Goal: Information Seeking & Learning: Find specific fact

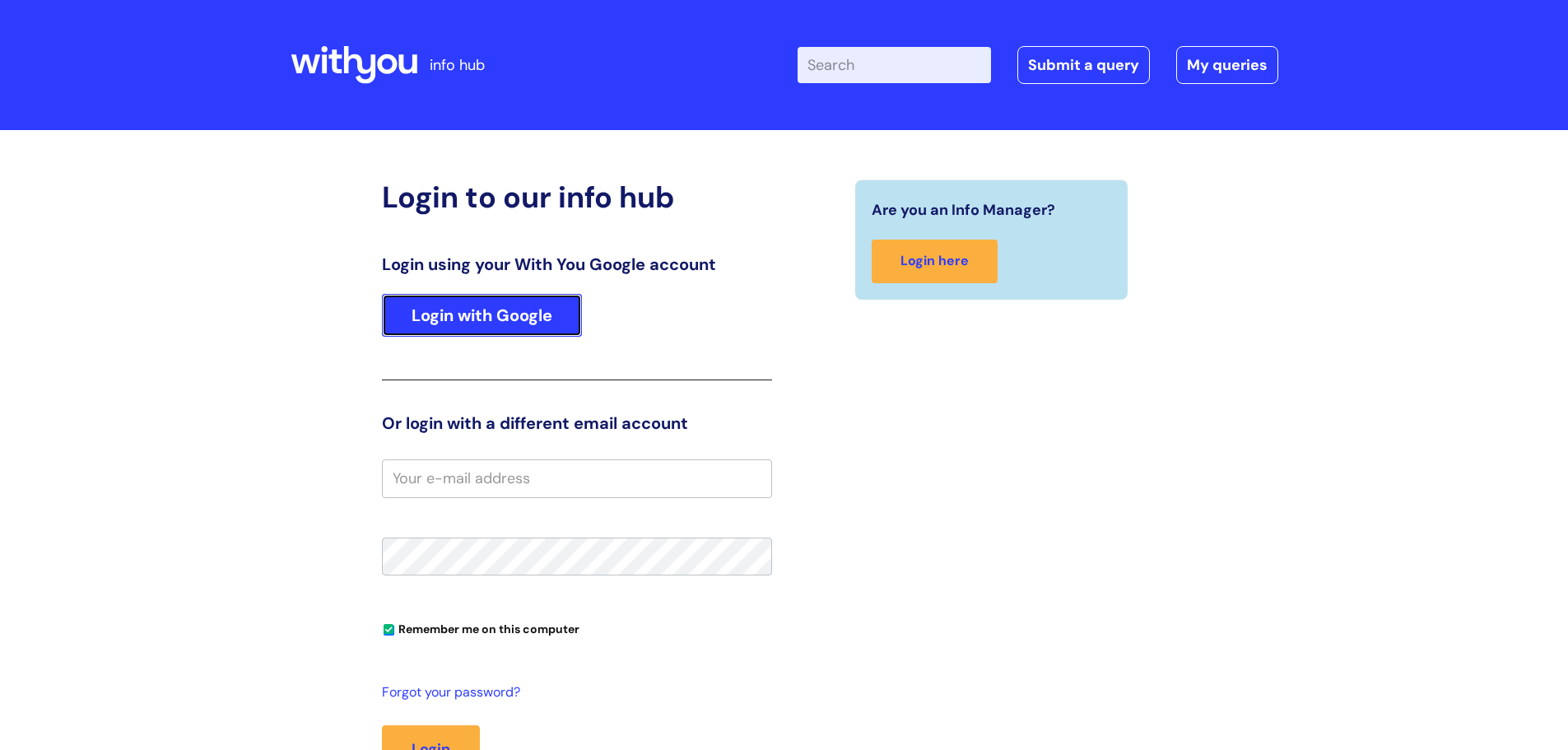
click at [500, 322] on link "Login with Google" at bounding box center [481, 314] width 200 height 42
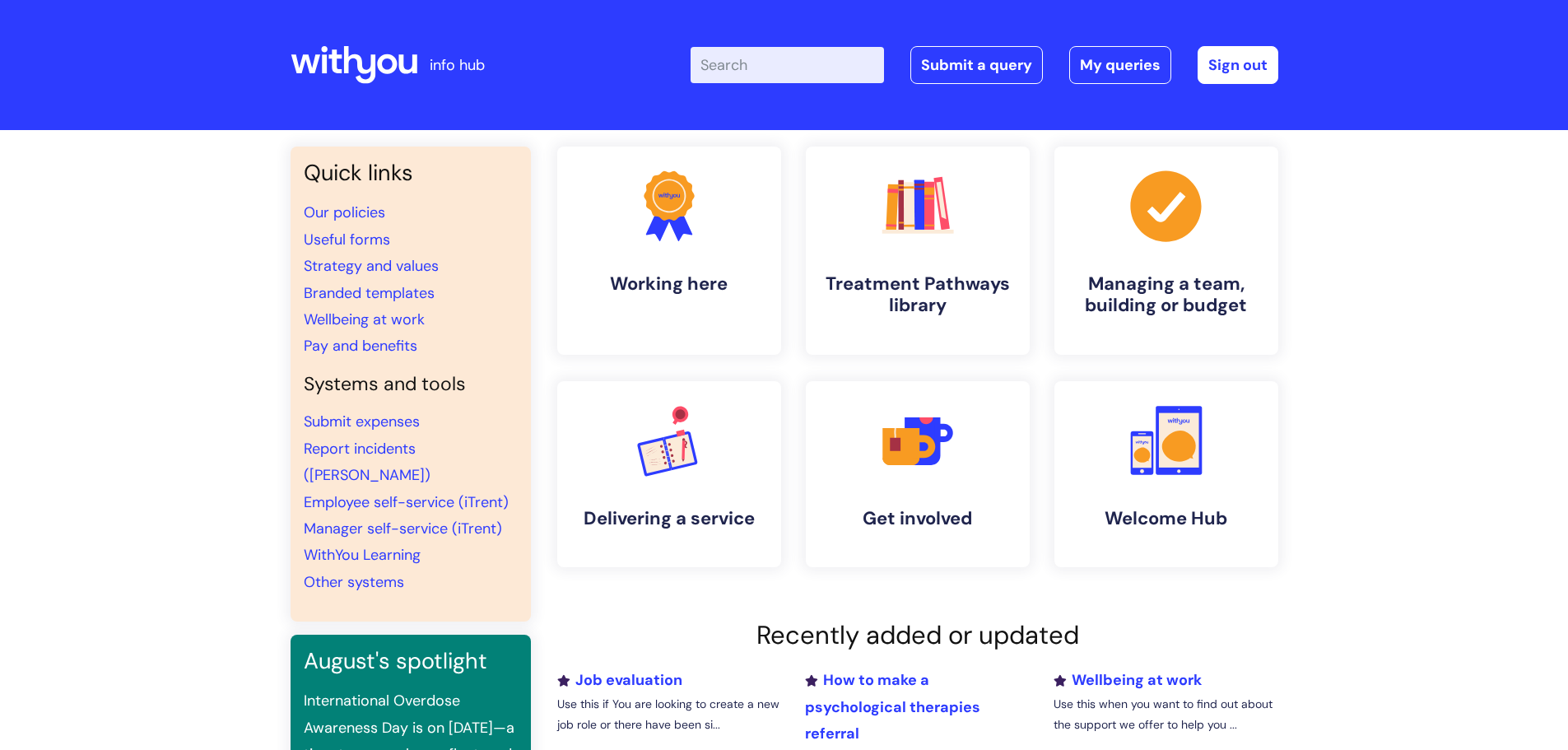
click at [786, 72] on input "Enter your search term here..." at bounding box center [787, 65] width 194 height 37
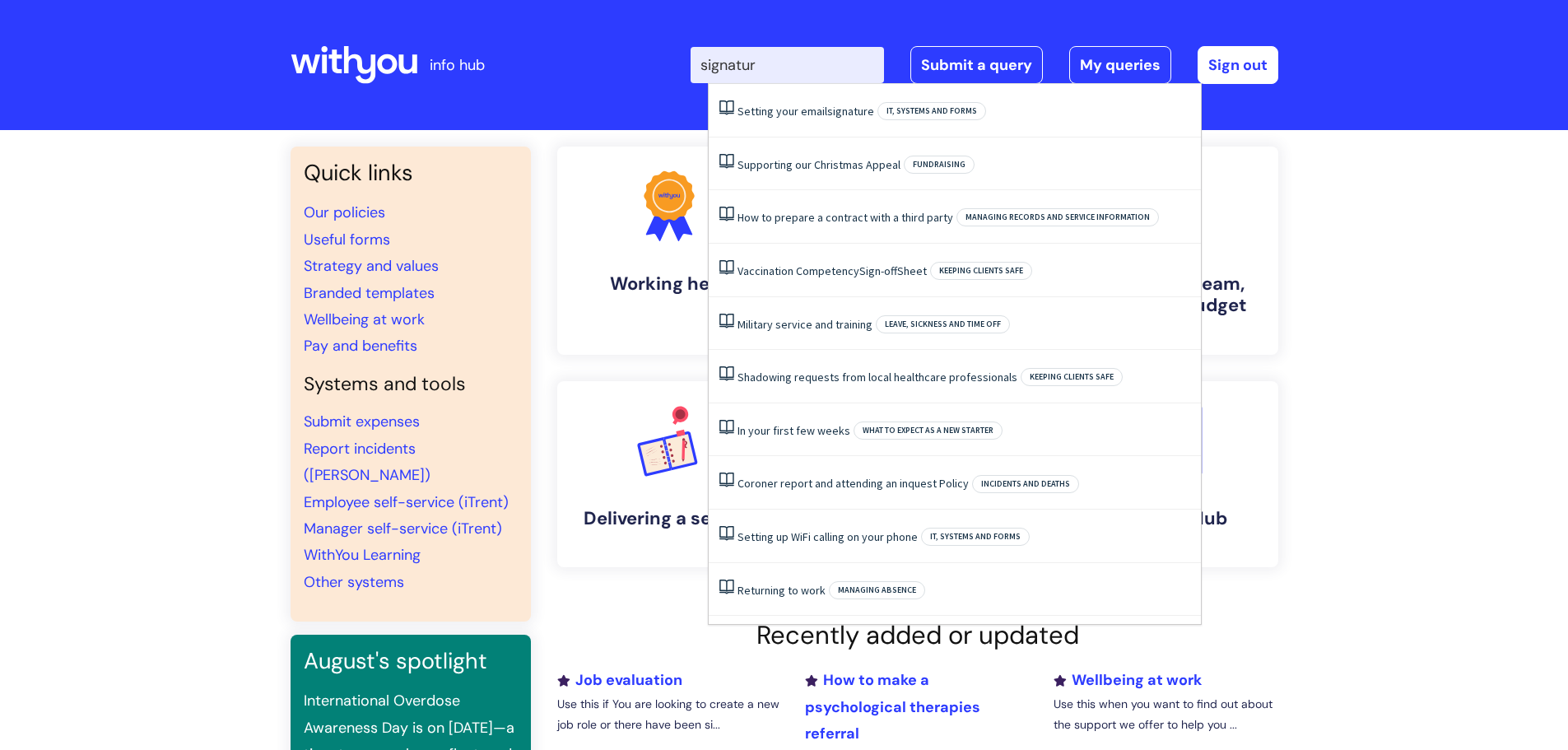
type input "signature"
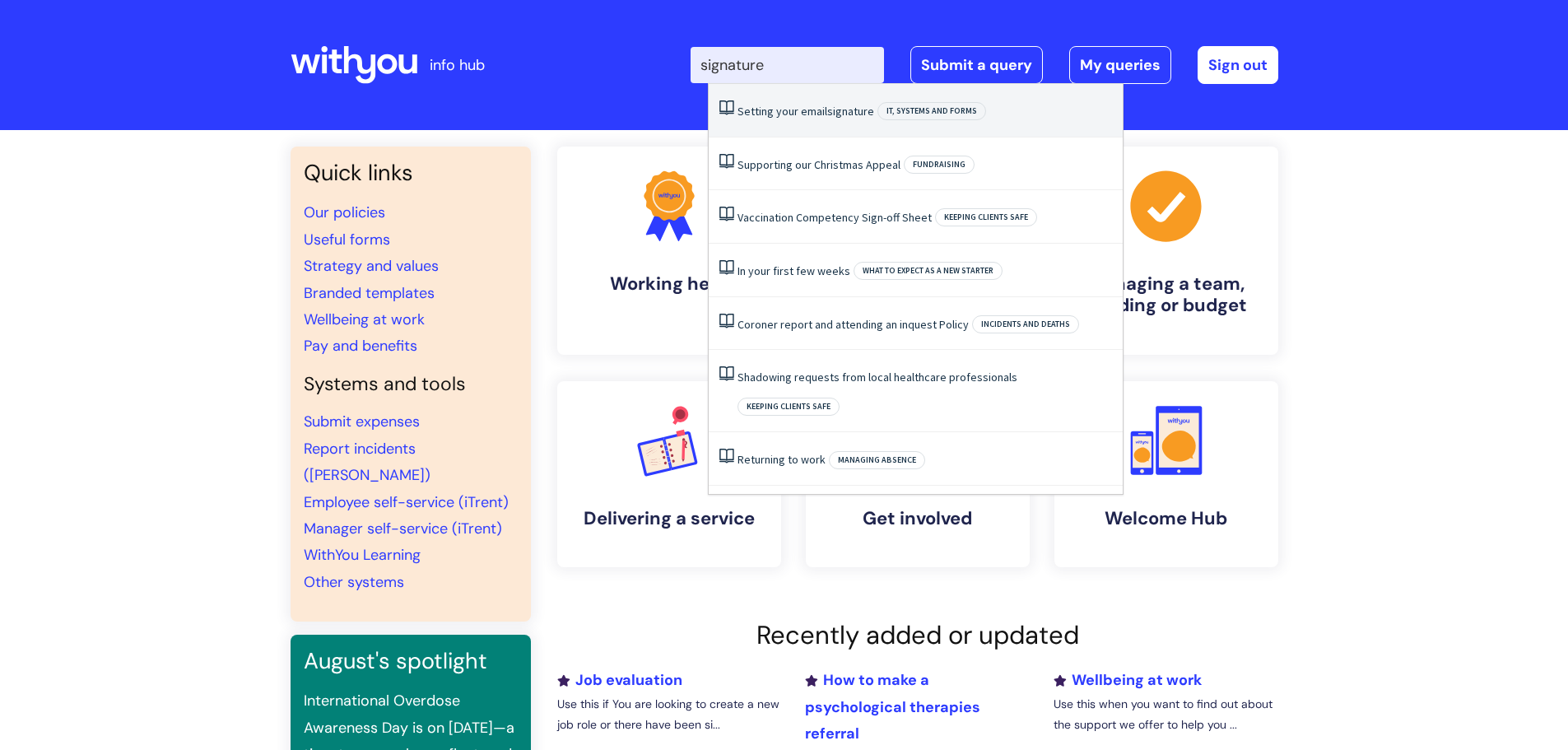
click at [806, 113] on link "Setting your email signature" at bounding box center [806, 111] width 136 height 15
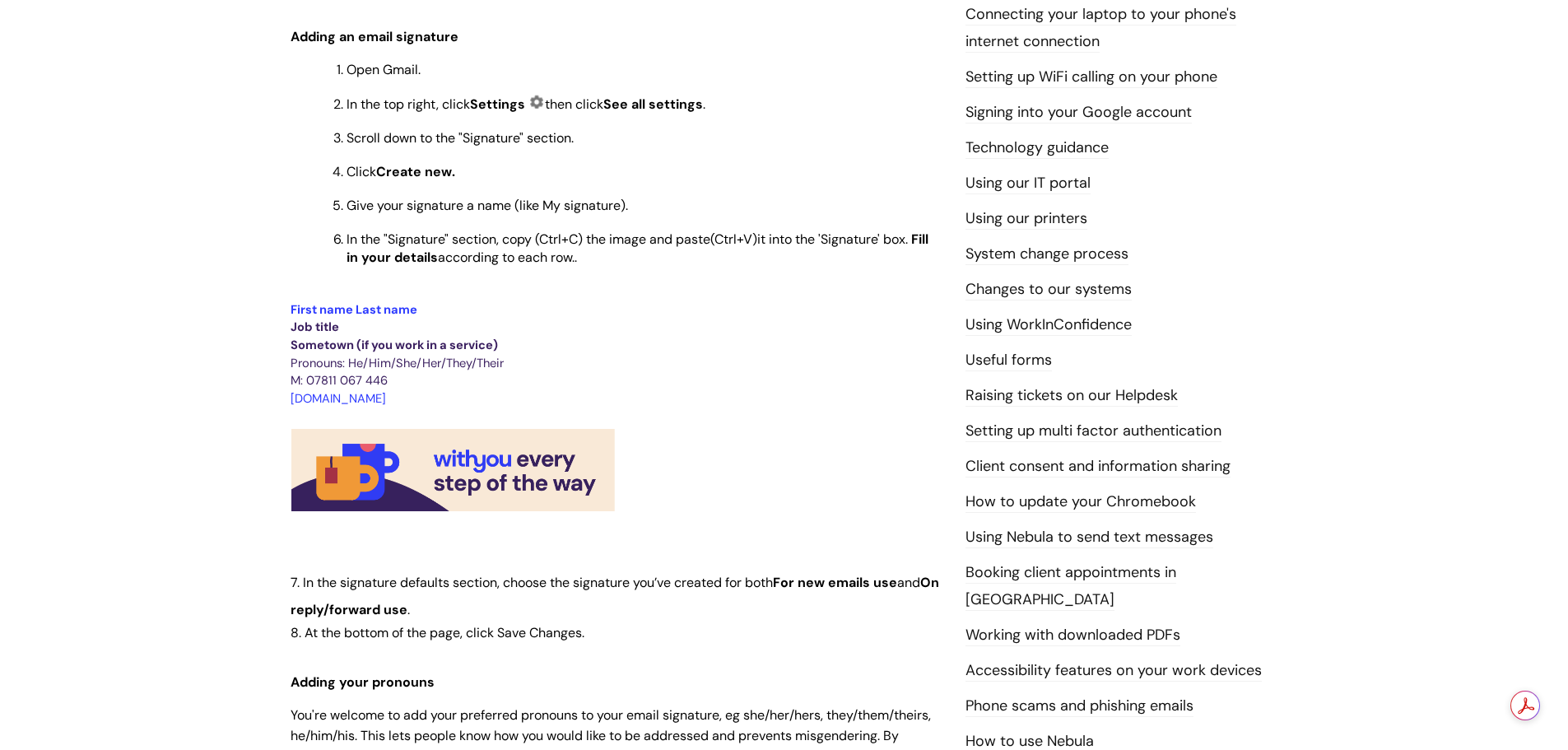
scroll to position [494, 0]
